Goal: Check status

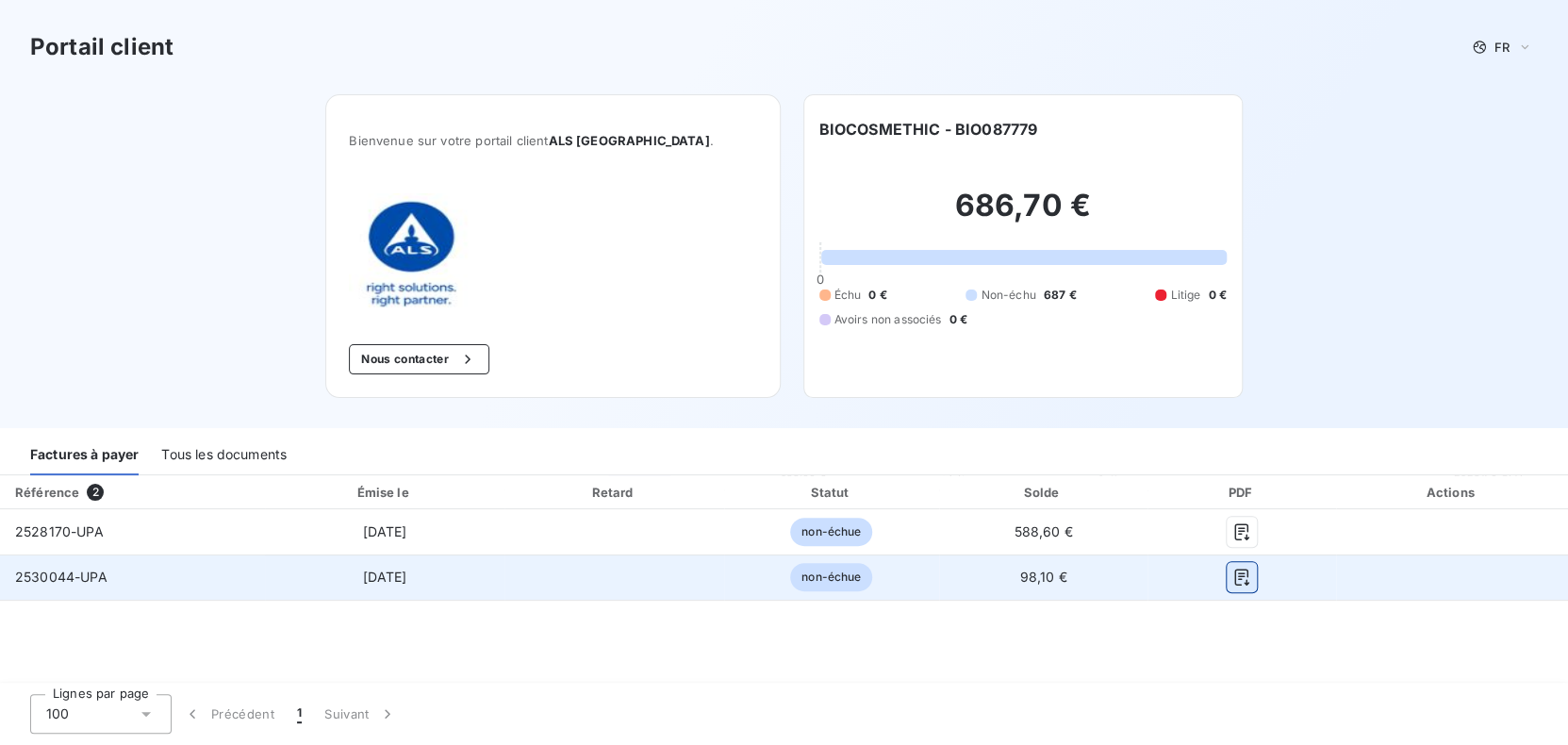
click at [1242, 578] on icon "button" at bounding box center [1242, 577] width 19 height 19
click at [34, 576] on span "2530044-UPA" at bounding box center [62, 576] width 93 height 16
click at [1243, 590] on button "button" at bounding box center [1242, 577] width 30 height 30
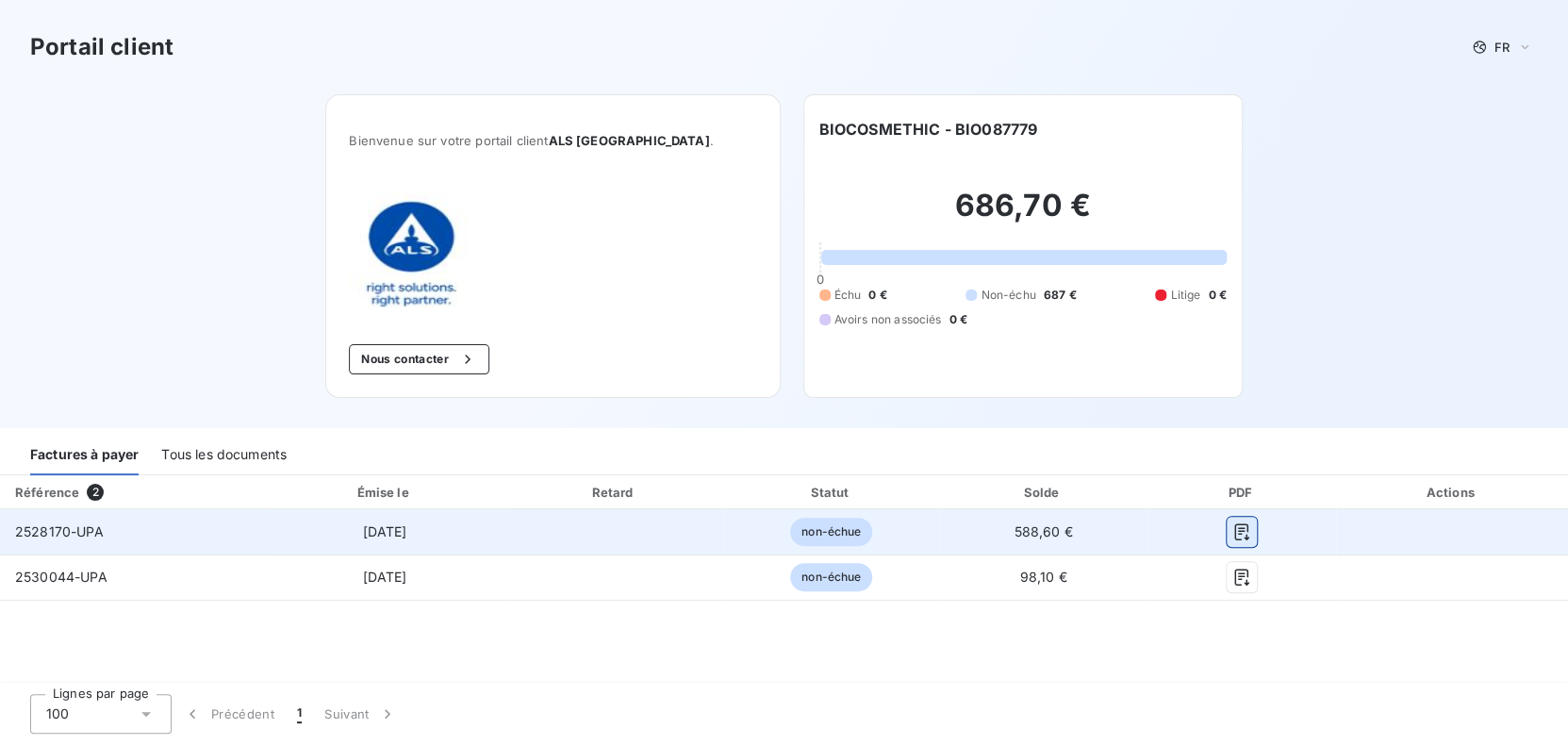
click at [1242, 530] on icon "button" at bounding box center [1242, 532] width 14 height 17
